Goal: Information Seeking & Learning: Learn about a topic

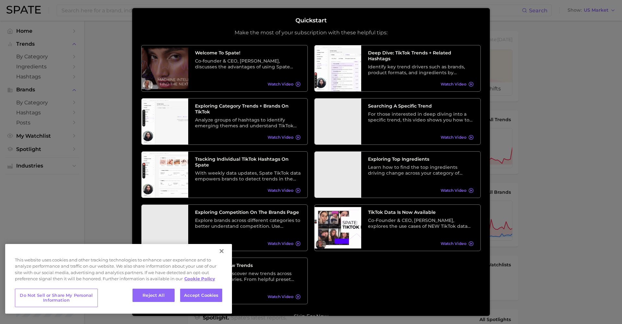
click at [219, 251] on button "Close" at bounding box center [222, 251] width 14 height 14
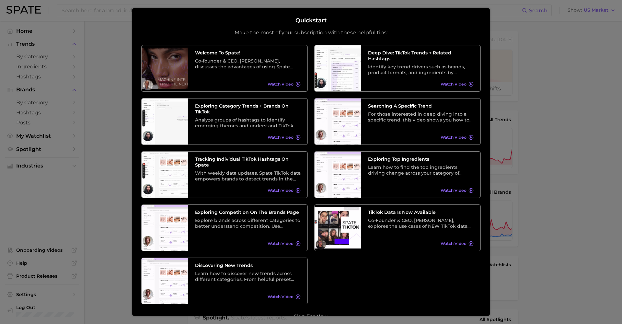
click at [117, 171] on div at bounding box center [311, 263] width 622 height 526
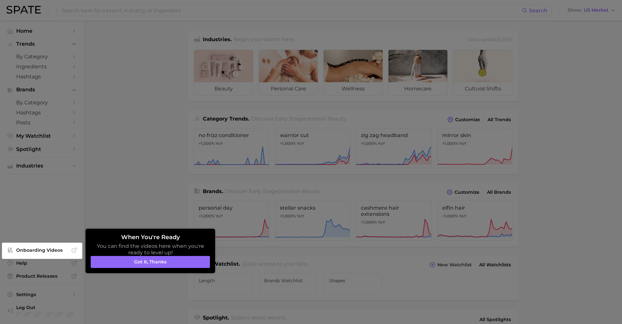
click at [117, 171] on div at bounding box center [311, 263] width 622 height 526
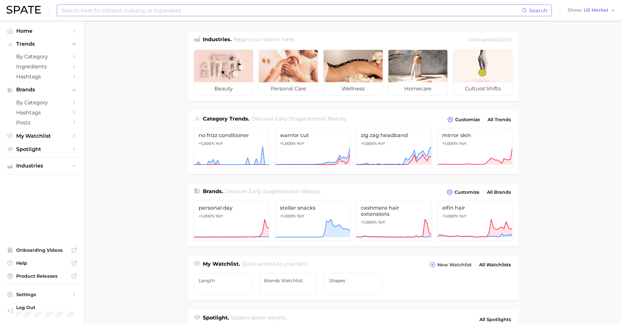
click at [123, 11] on input at bounding box center [291, 10] width 461 height 11
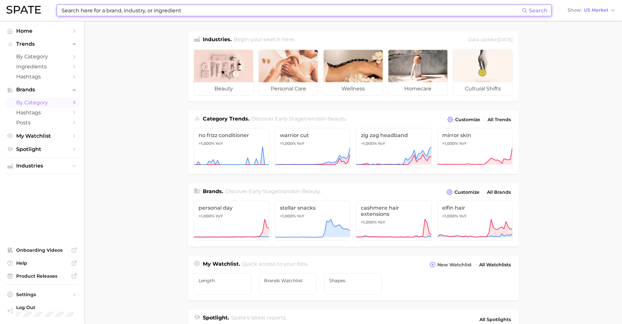
click at [67, 102] on span "by Category" at bounding box center [42, 103] width 52 height 6
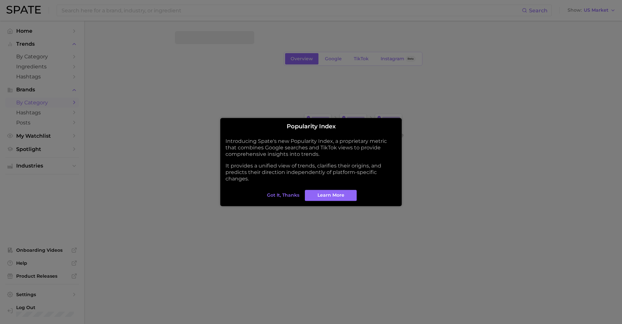
click at [114, 113] on div at bounding box center [311, 162] width 622 height 324
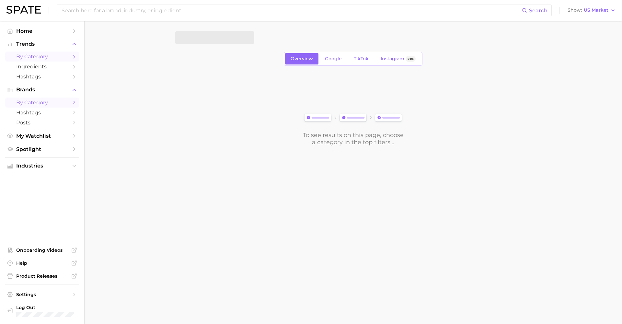
click at [60, 54] on span "by Category" at bounding box center [42, 56] width 52 height 6
click at [242, 42] on button "1. Choose Category" at bounding box center [214, 37] width 79 height 13
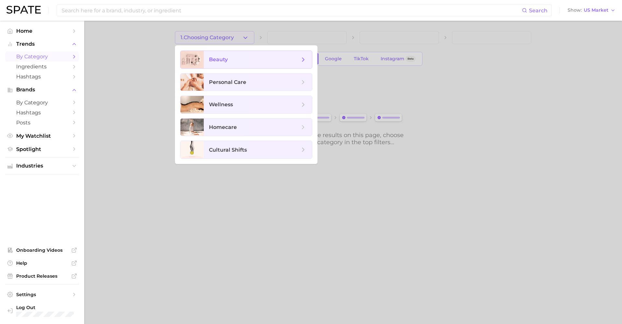
click at [252, 58] on span "beauty" at bounding box center [254, 59] width 91 height 7
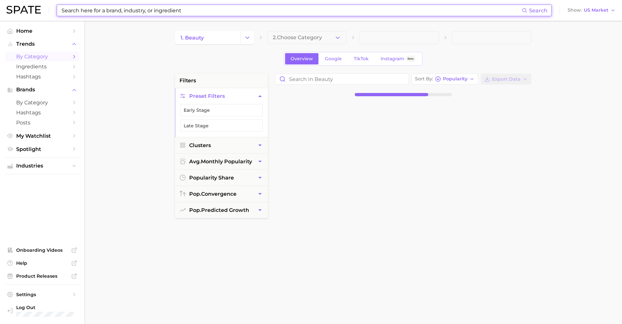
click at [193, 13] on input at bounding box center [291, 10] width 461 height 11
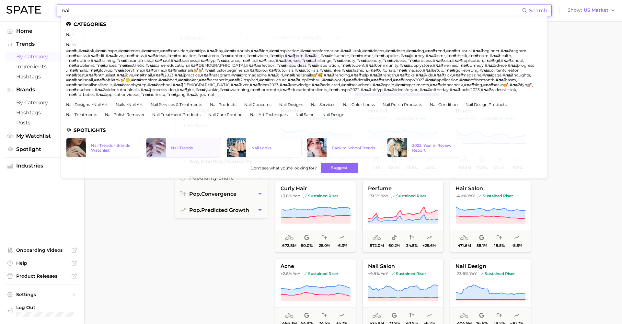
type input "nail"
click at [173, 146] on div "Nail Trends" at bounding box center [193, 148] width 45 height 5
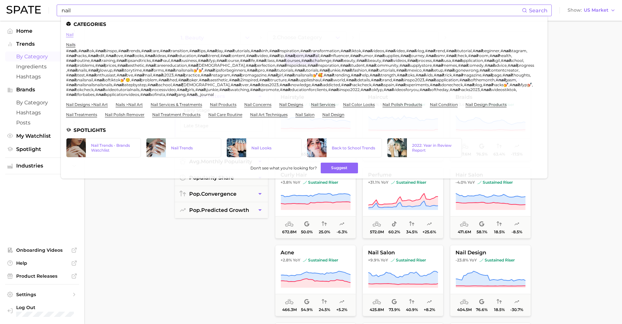
click at [68, 35] on link "nail" at bounding box center [69, 34] width 7 height 5
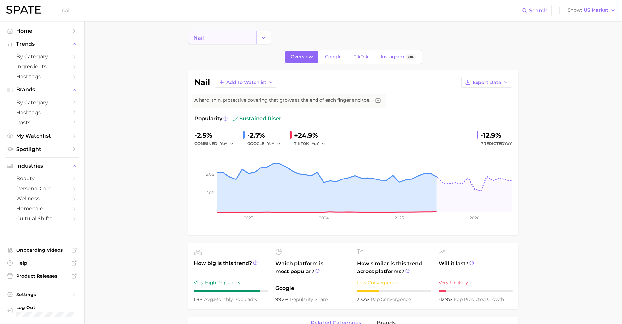
click at [225, 33] on link "nail" at bounding box center [222, 37] width 69 height 13
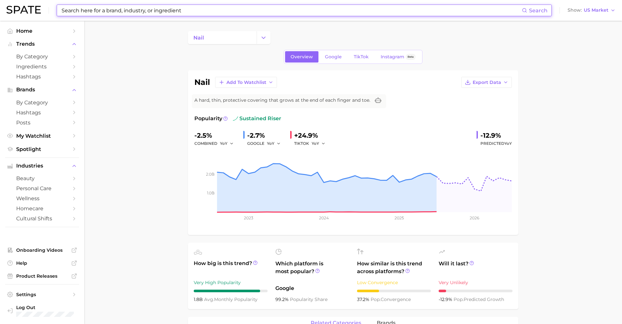
click at [155, 13] on input at bounding box center [291, 10] width 461 height 11
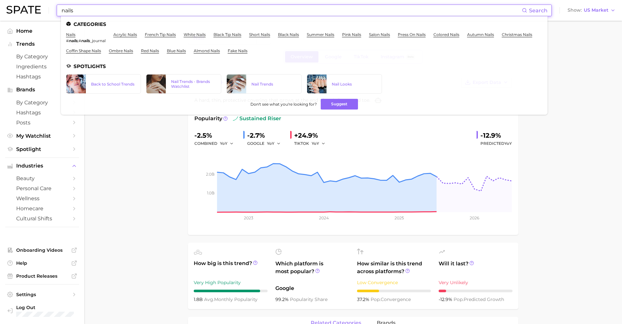
type input "nails"
click at [73, 33] on link "nails" at bounding box center [70, 34] width 9 height 5
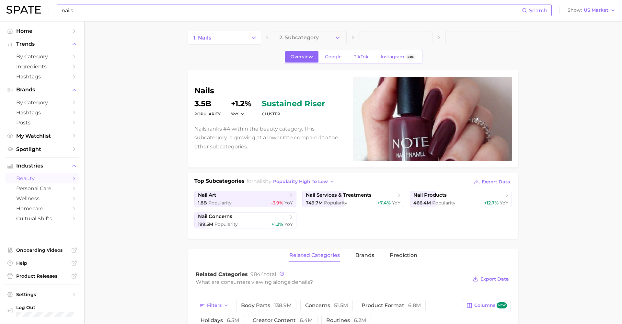
click at [72, 12] on input "nails" at bounding box center [291, 10] width 461 height 11
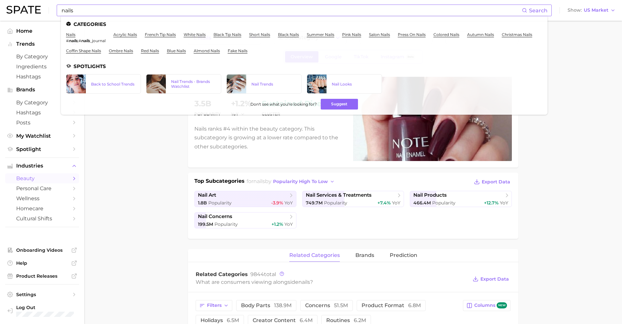
click at [60, 10] on div "nails Search Categories nails # nails , # nails _journal acrylic nails french t…" at bounding box center [304, 11] width 495 height 12
click at [62, 10] on input "nails" at bounding box center [291, 10] width 461 height 11
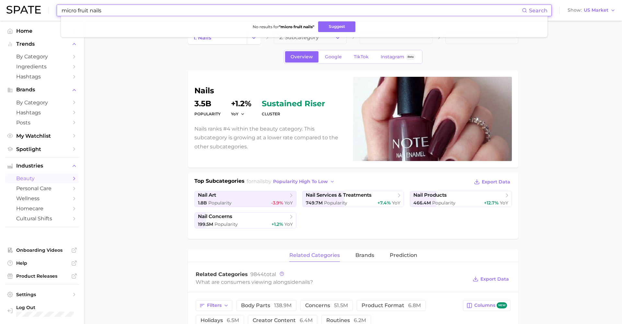
click at [76, 9] on input "micro fruit nails" at bounding box center [291, 10] width 461 height 11
type input "microfruit nails"
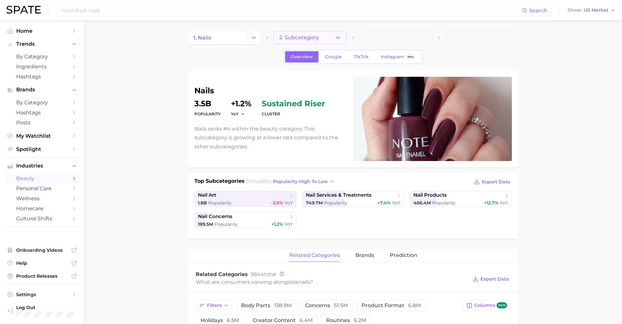
click at [316, 35] on button "2. Subcategory" at bounding box center [310, 37] width 73 height 13
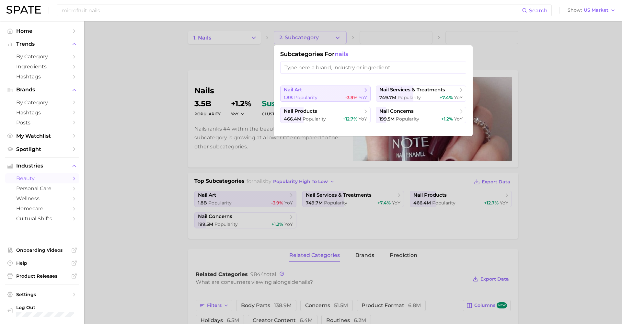
click at [337, 93] on button "nail art 1.8b Popularity -3.9% YoY" at bounding box center [325, 94] width 90 height 16
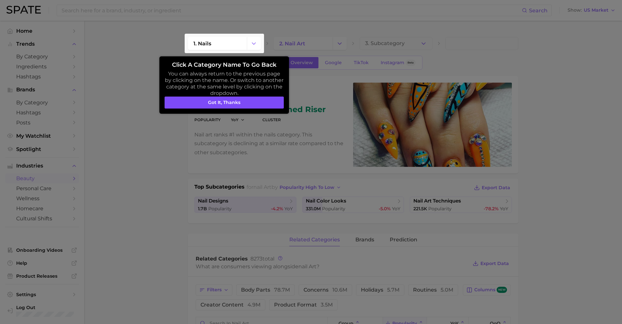
click at [262, 97] on button "Got it, thanks" at bounding box center [224, 103] width 119 height 12
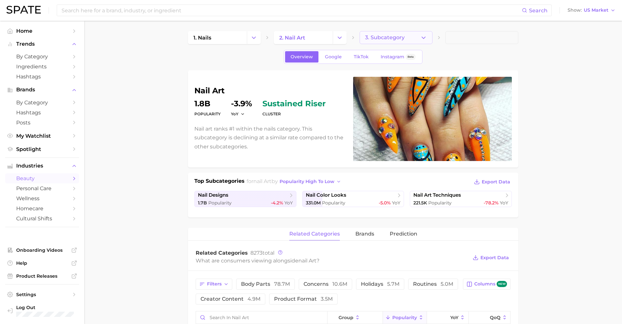
click at [431, 32] on button "3. Subcategory" at bounding box center [396, 37] width 73 height 13
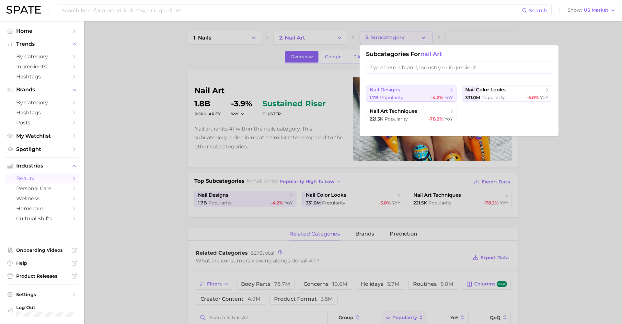
click at [421, 91] on button "nail designs 1.7b Popularity -4.2% YoY" at bounding box center [411, 94] width 90 height 16
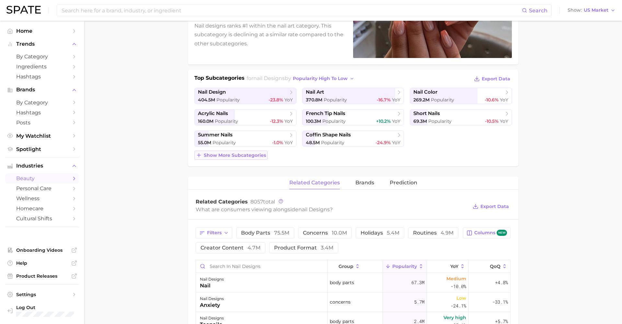
scroll to position [102, 0]
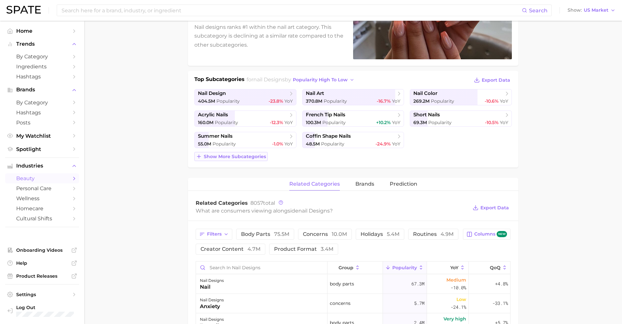
click at [249, 157] on span "Show more subcategories" at bounding box center [235, 157] width 62 height 6
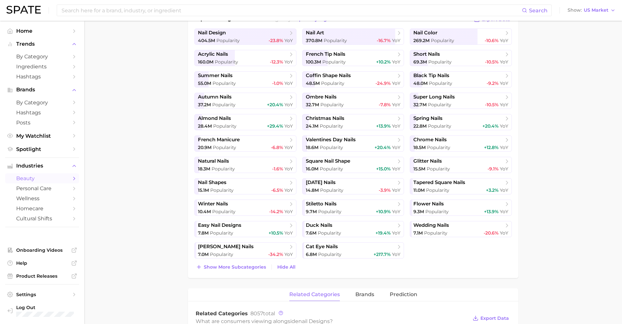
scroll to position [141, 0]
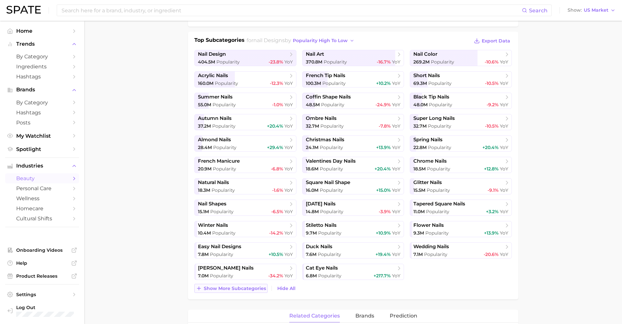
click at [216, 286] on span "Show more subcategories" at bounding box center [235, 289] width 62 height 6
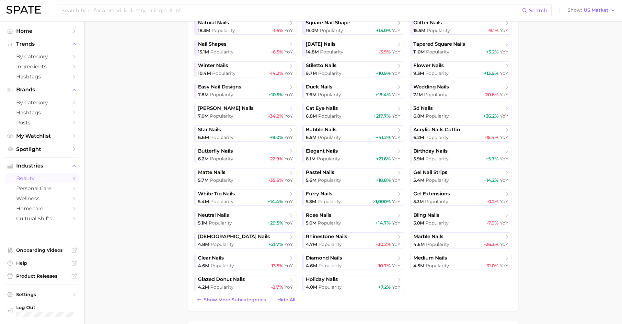
scroll to position [302, 0]
click at [212, 297] on span "Show more subcategories" at bounding box center [235, 299] width 62 height 6
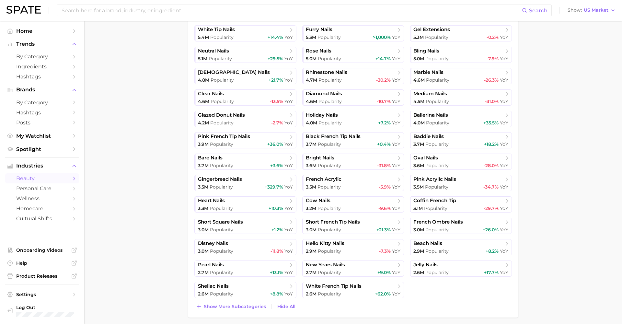
scroll to position [466, 0]
click at [223, 307] on span "Show more subcategories" at bounding box center [235, 306] width 62 height 6
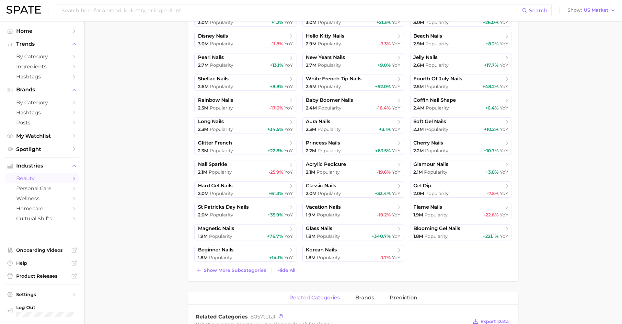
scroll to position [674, 0]
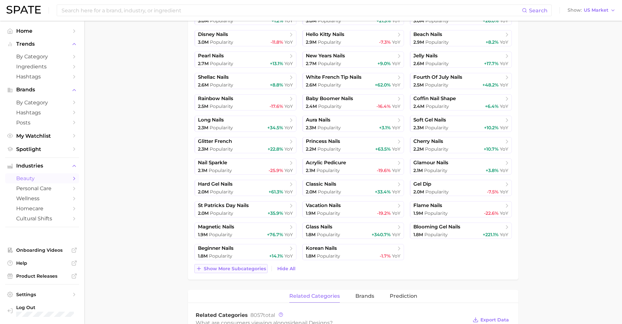
click at [242, 272] on button "Show more subcategories" at bounding box center [230, 268] width 73 height 9
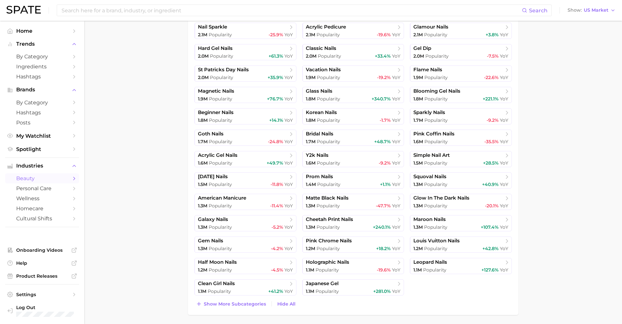
scroll to position [812, 0]
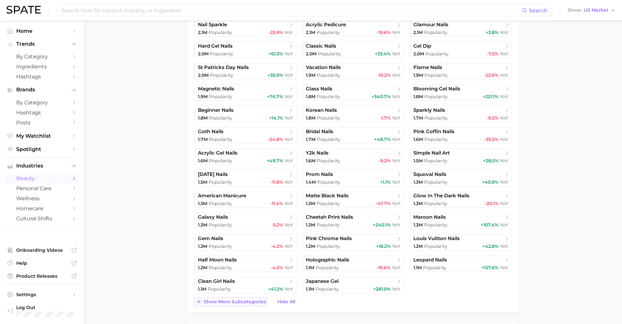
click at [213, 303] on span "Show more subcategories" at bounding box center [235, 302] width 62 height 6
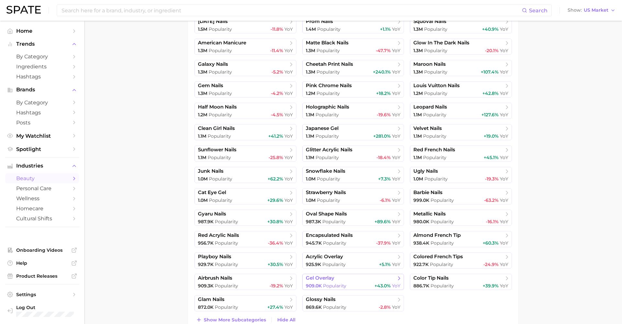
scroll to position [966, 0]
click at [270, 133] on link "clean girl nails 1.1m Popularity +41.2% YoY" at bounding box center [245, 132] width 102 height 16
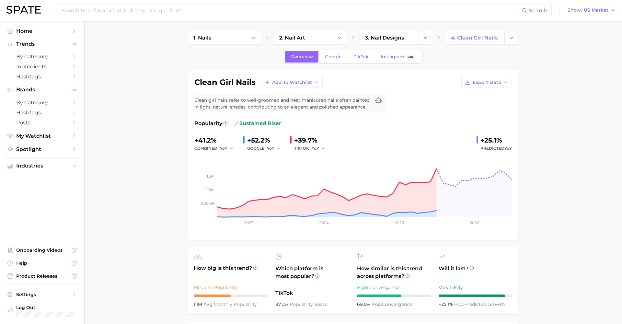
scroll to position [3, 0]
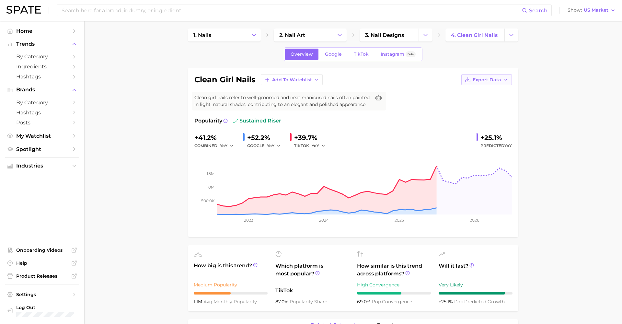
click at [485, 83] on button "Export Data" at bounding box center [487, 79] width 51 height 11
click at [483, 101] on span "Time Series Image" at bounding box center [473, 104] width 43 height 6
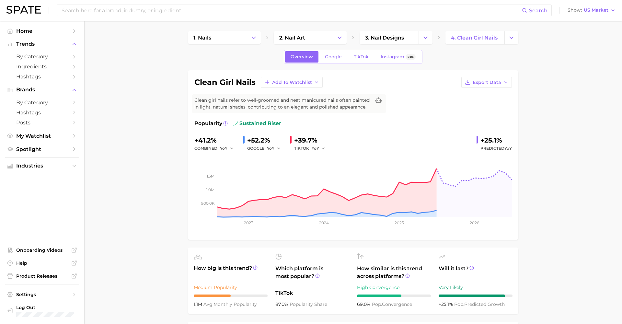
scroll to position [0, 0]
